Goal: Task Accomplishment & Management: Use online tool/utility

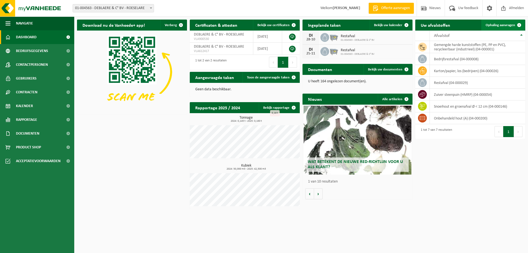
click at [508, 25] on span "Ophaling aanvragen" at bounding box center [500, 25] width 29 height 4
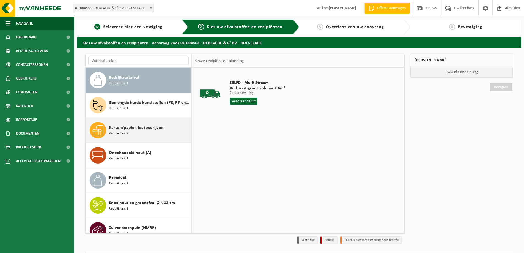
click at [127, 129] on span "Karton/papier, los (bedrijven)" at bounding box center [137, 127] width 56 height 7
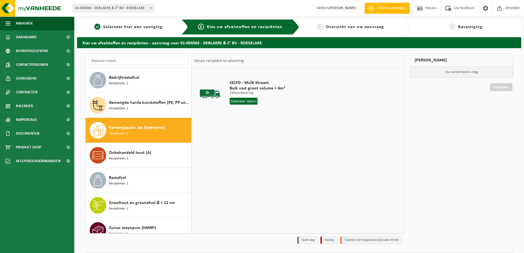
scroll to position [10, 0]
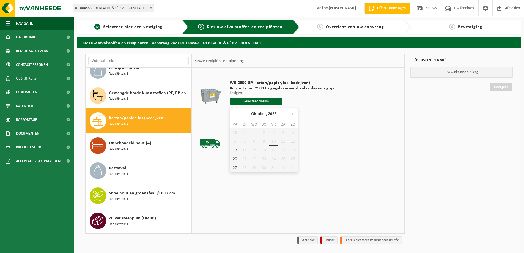
click at [252, 101] on input "text" at bounding box center [256, 101] width 52 height 7
click at [234, 151] on div "13" at bounding box center [235, 149] width 10 height 9
type input "Van [DATE]"
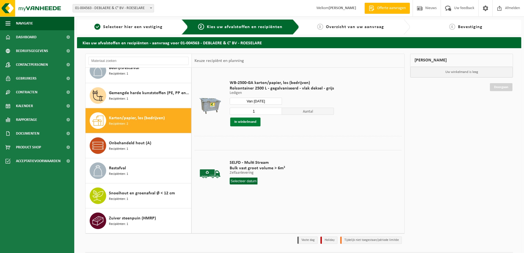
click at [244, 120] on button "In winkelmand" at bounding box center [245, 121] width 30 height 9
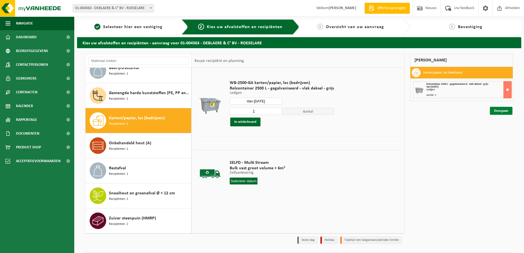
click at [499, 110] on link "Doorgaan" at bounding box center [501, 111] width 23 height 8
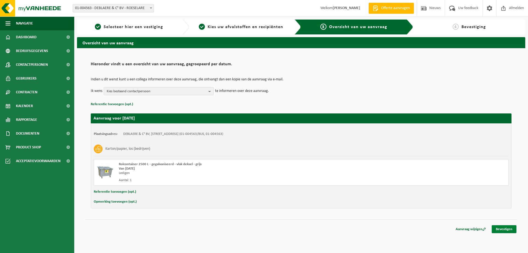
click at [502, 228] on link "Bevestigen" at bounding box center [504, 229] width 25 height 8
